Goal: Task Accomplishment & Management: Use online tool/utility

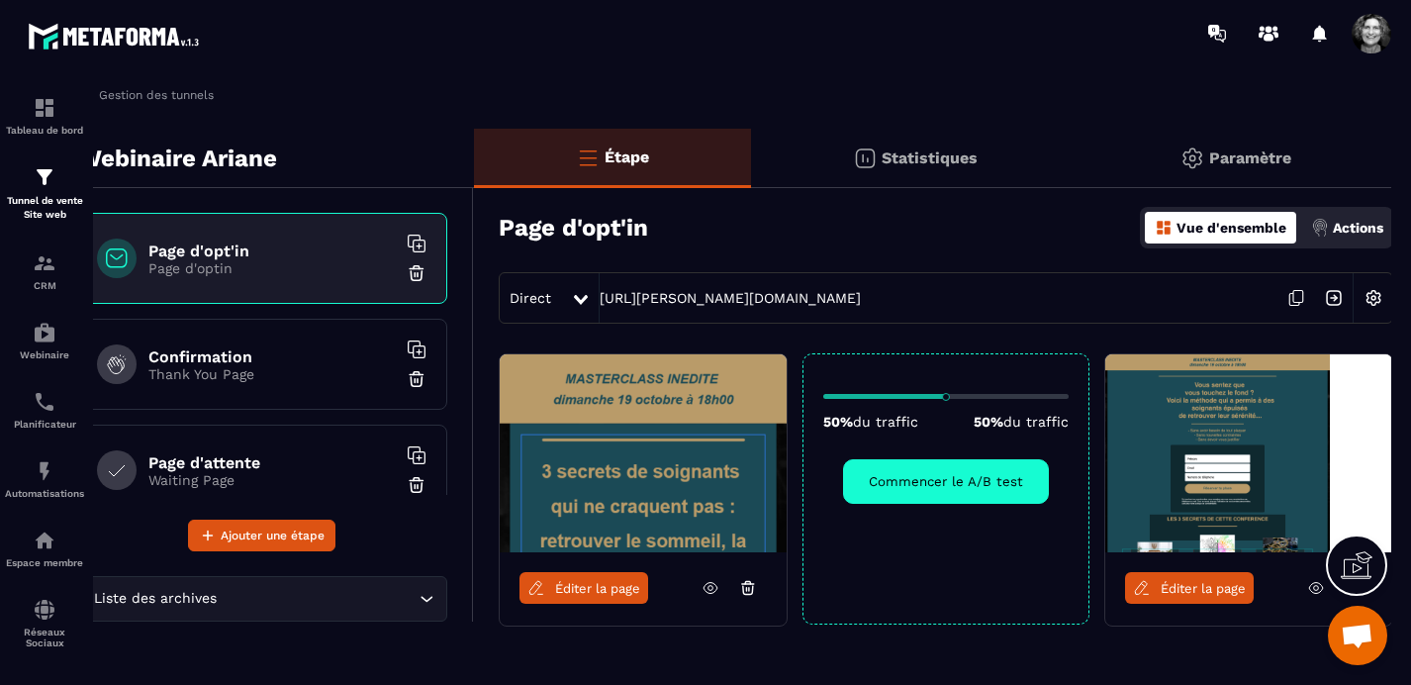
scroll to position [0, 39]
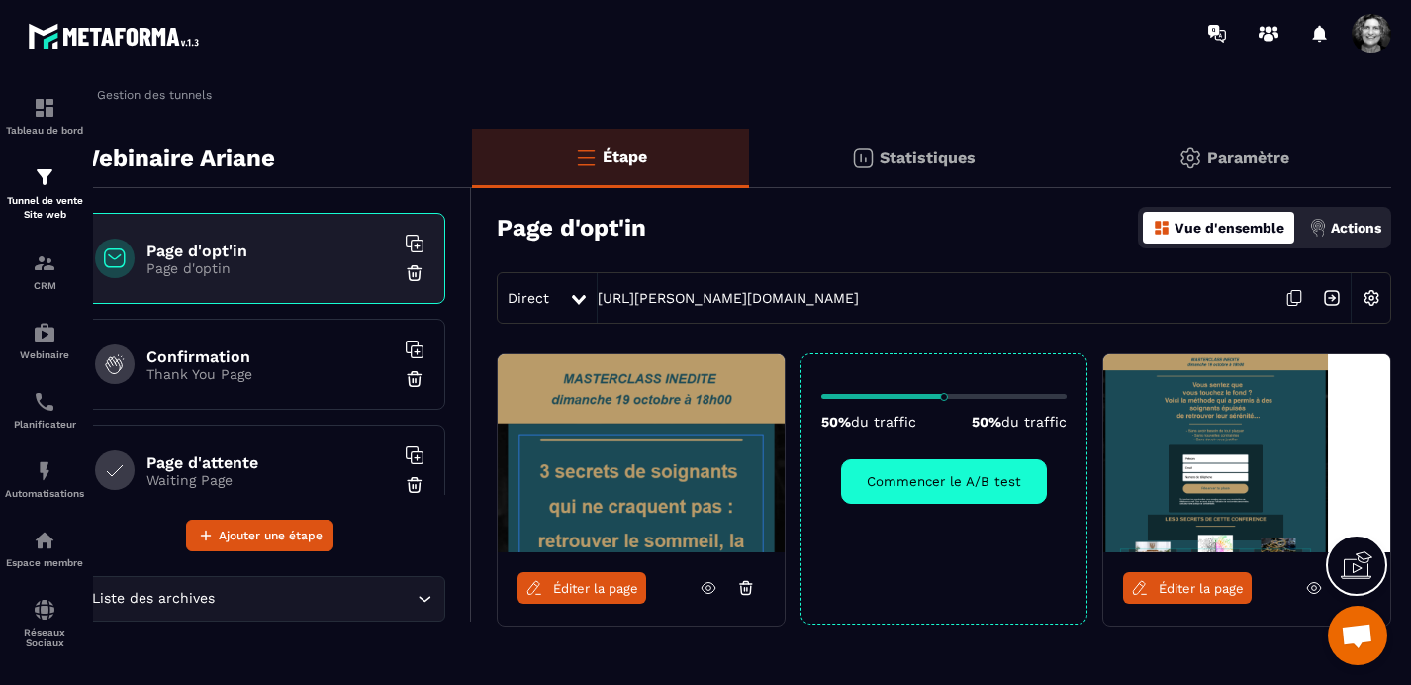
click at [1250, 153] on p "Paramètre" at bounding box center [1248, 157] width 82 height 19
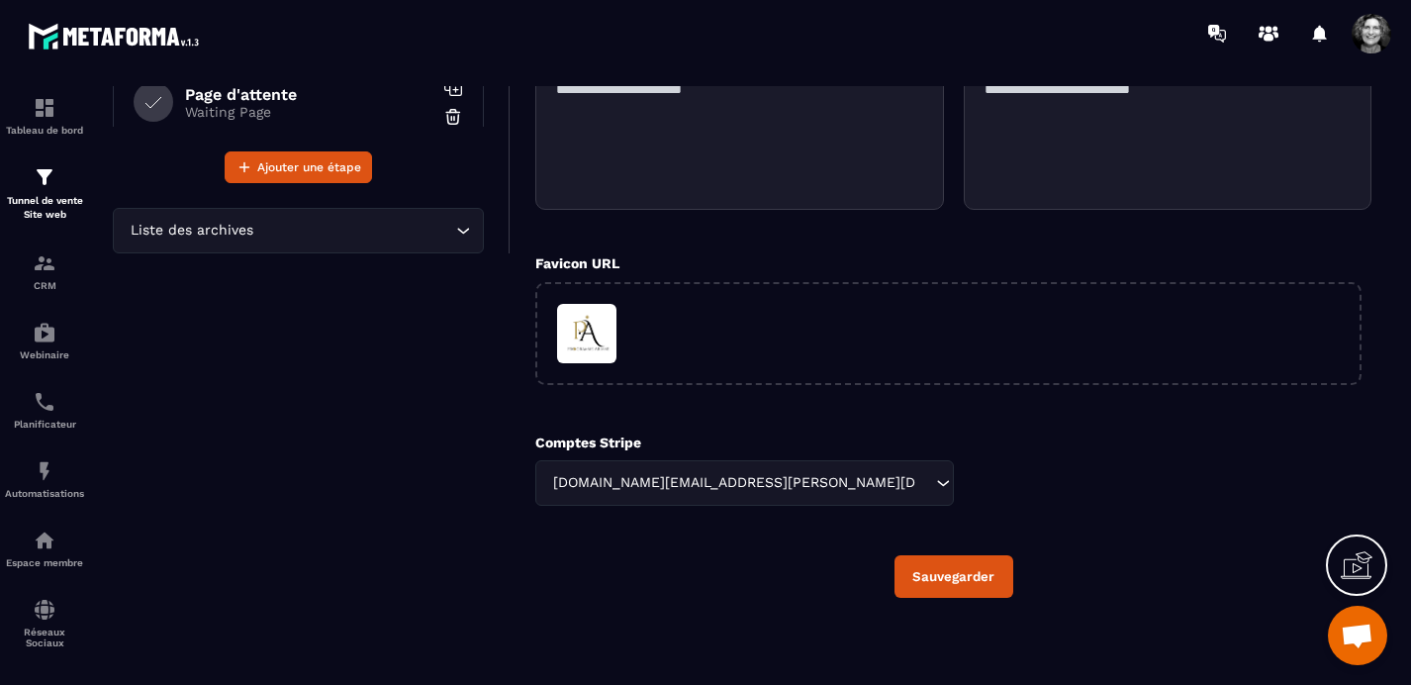
scroll to position [0, 0]
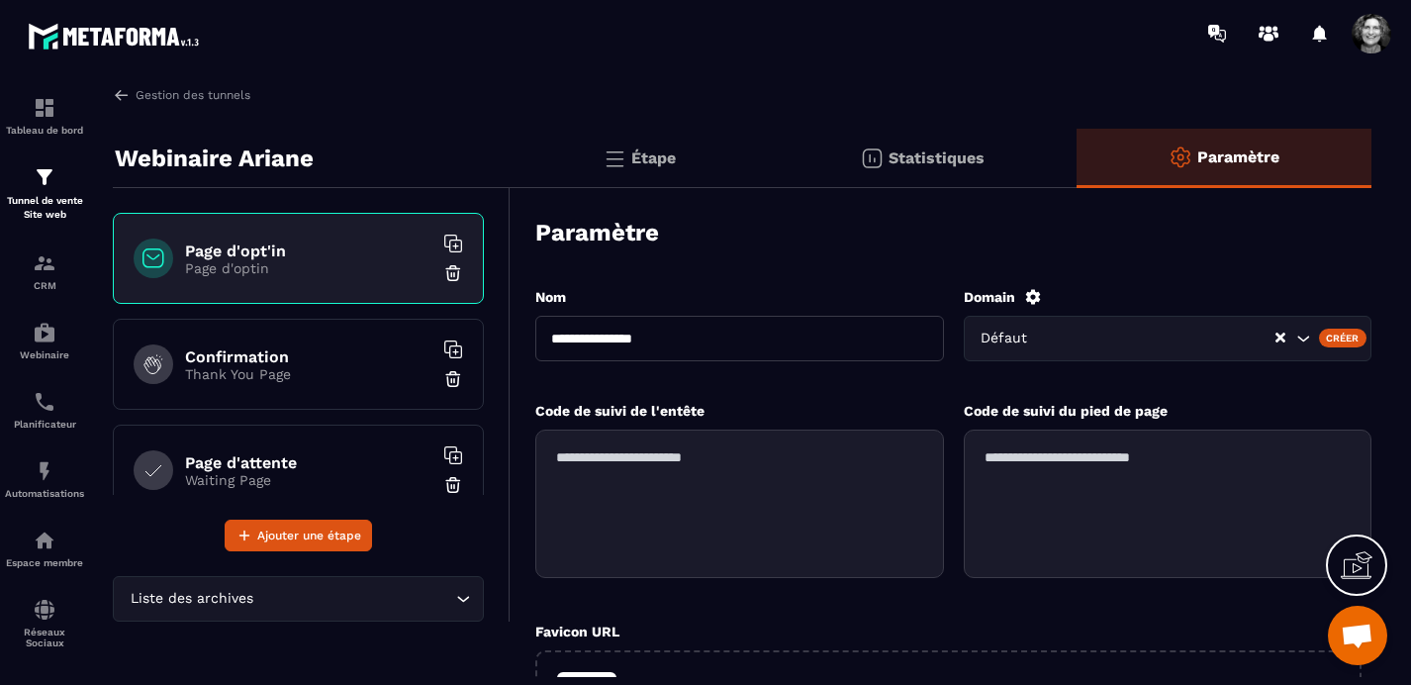
click at [923, 157] on p "Statistiques" at bounding box center [936, 157] width 96 height 19
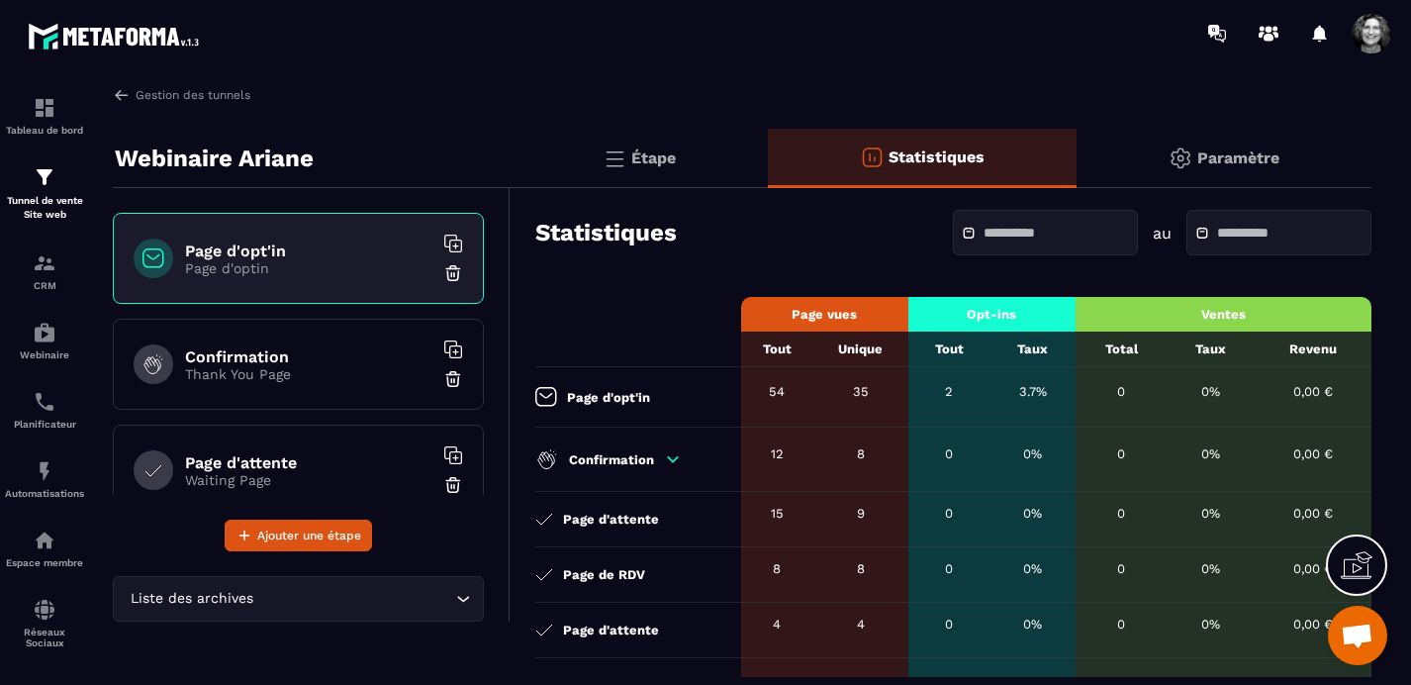
click at [629, 156] on div "Étape" at bounding box center [638, 158] width 257 height 59
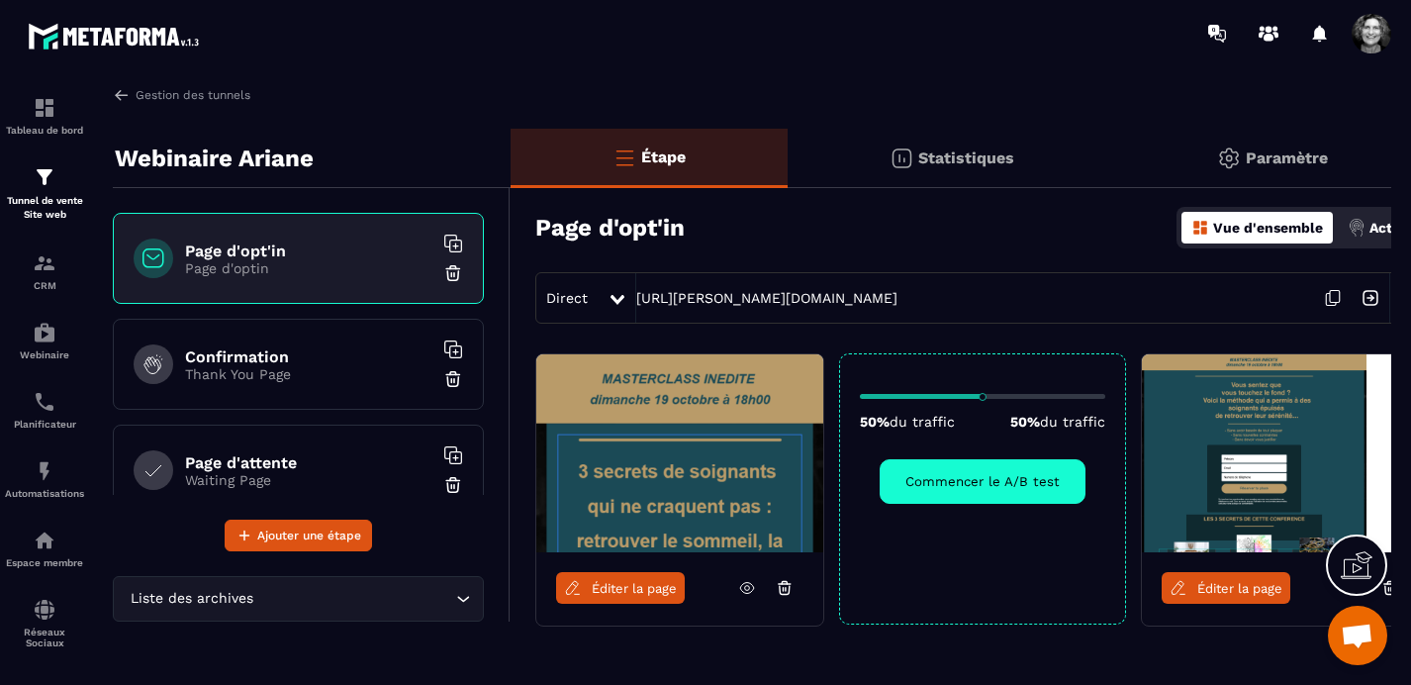
scroll to position [0, 39]
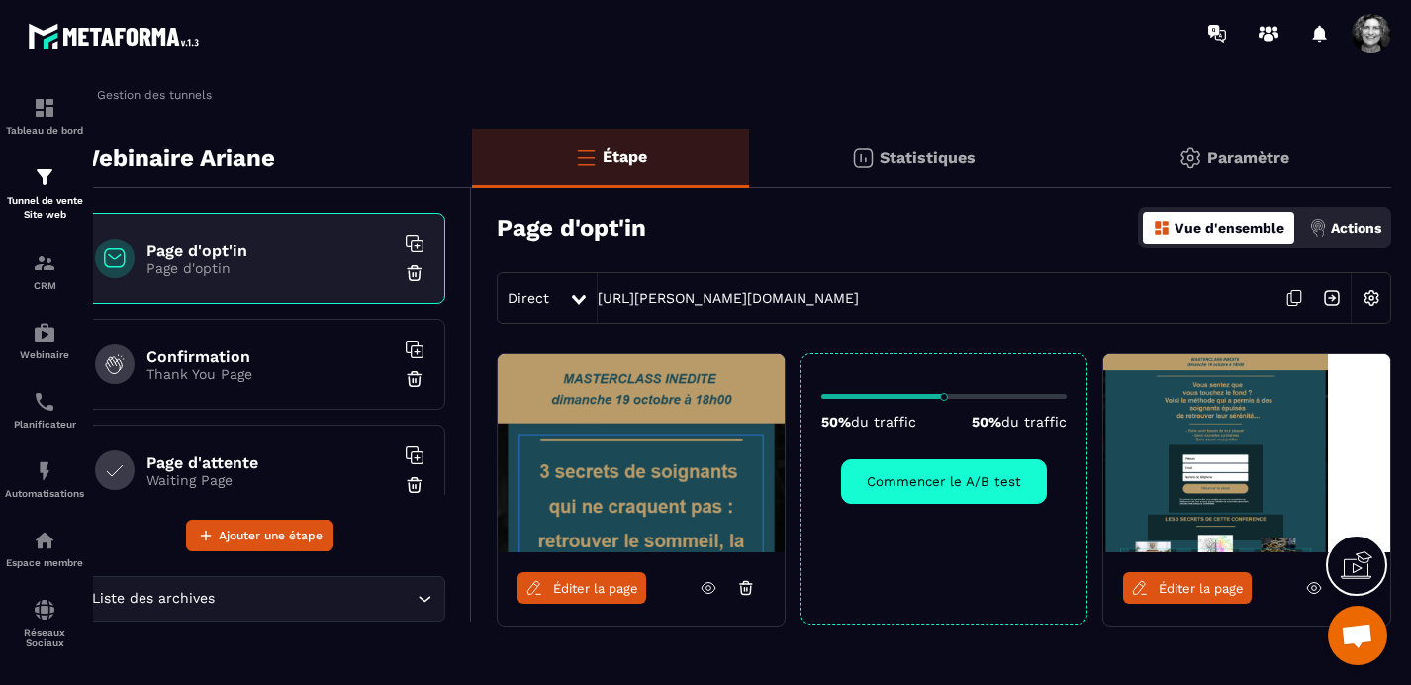
click at [1375, 295] on img at bounding box center [1371, 298] width 38 height 38
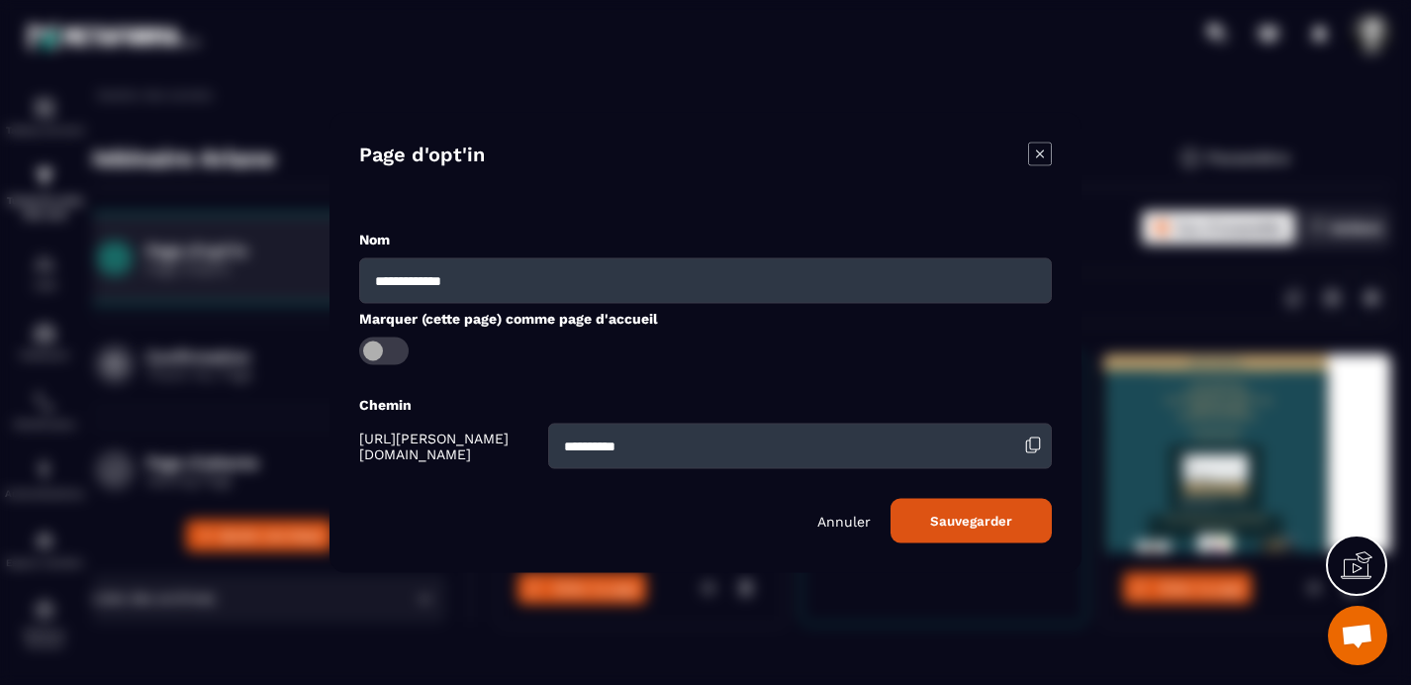
click at [971, 527] on button "Sauvegarder" at bounding box center [970, 521] width 161 height 45
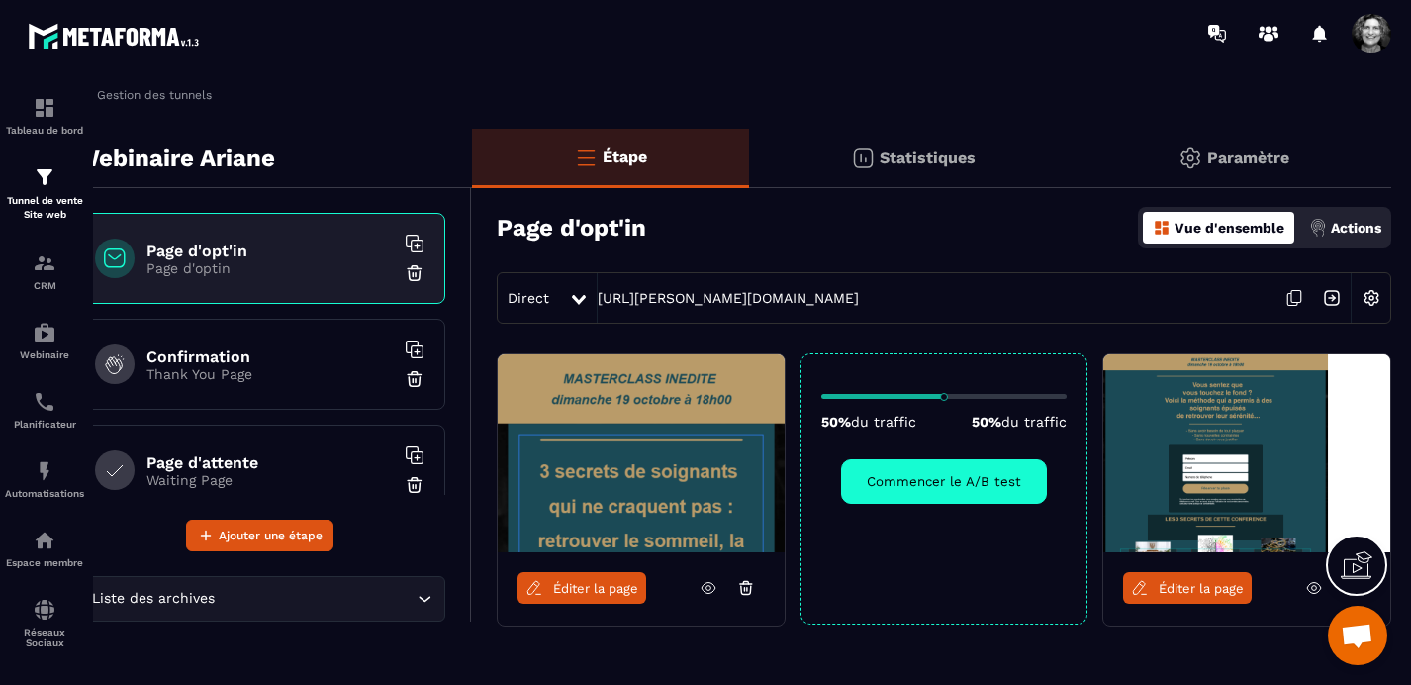
click at [581, 592] on span "Éditer la page" at bounding box center [595, 588] width 85 height 15
